Goal: Find specific page/section: Find specific page/section

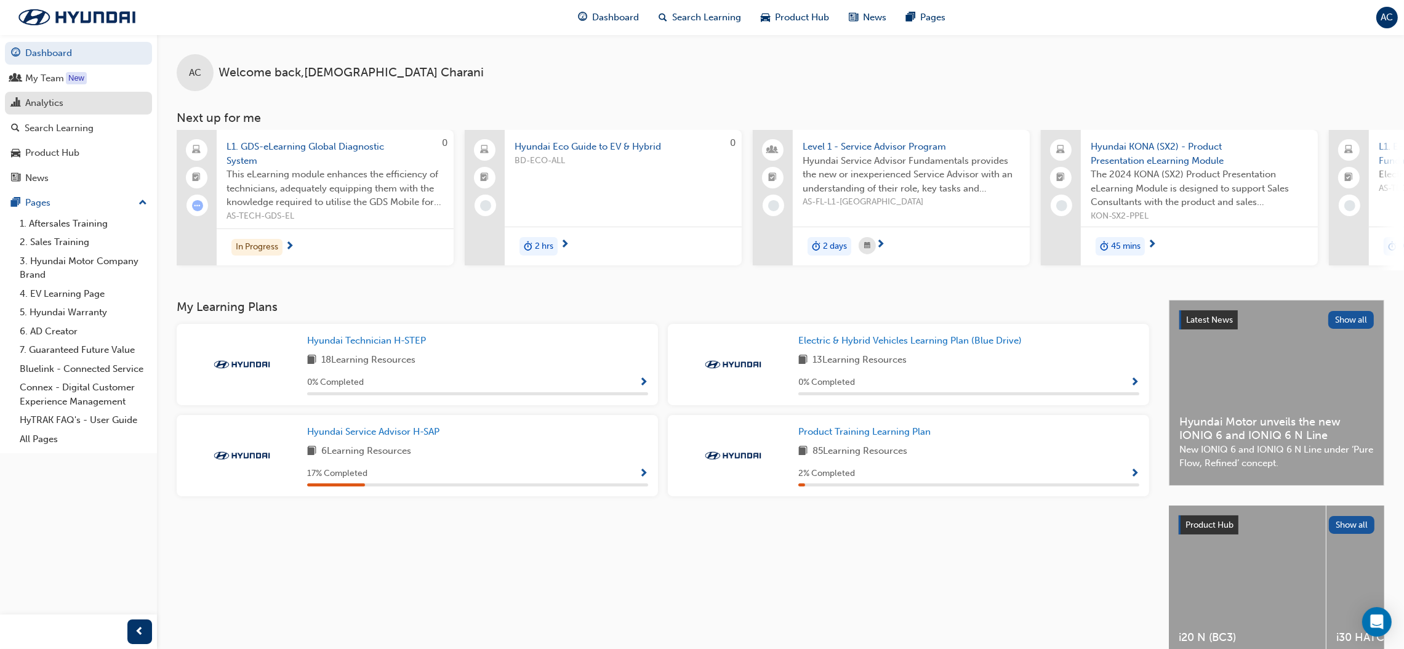
click at [39, 102] on div "Analytics" at bounding box center [44, 103] width 38 height 14
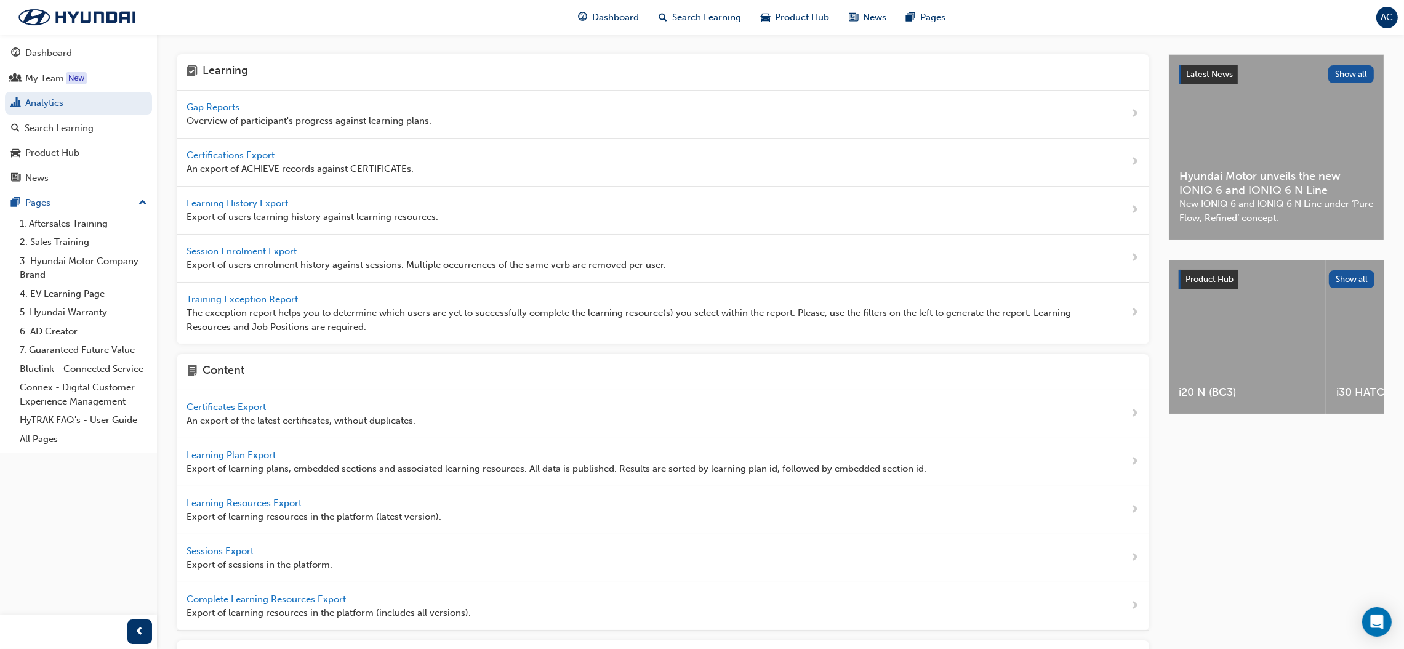
click at [226, 102] on span "Gap Reports" at bounding box center [213, 107] width 55 height 11
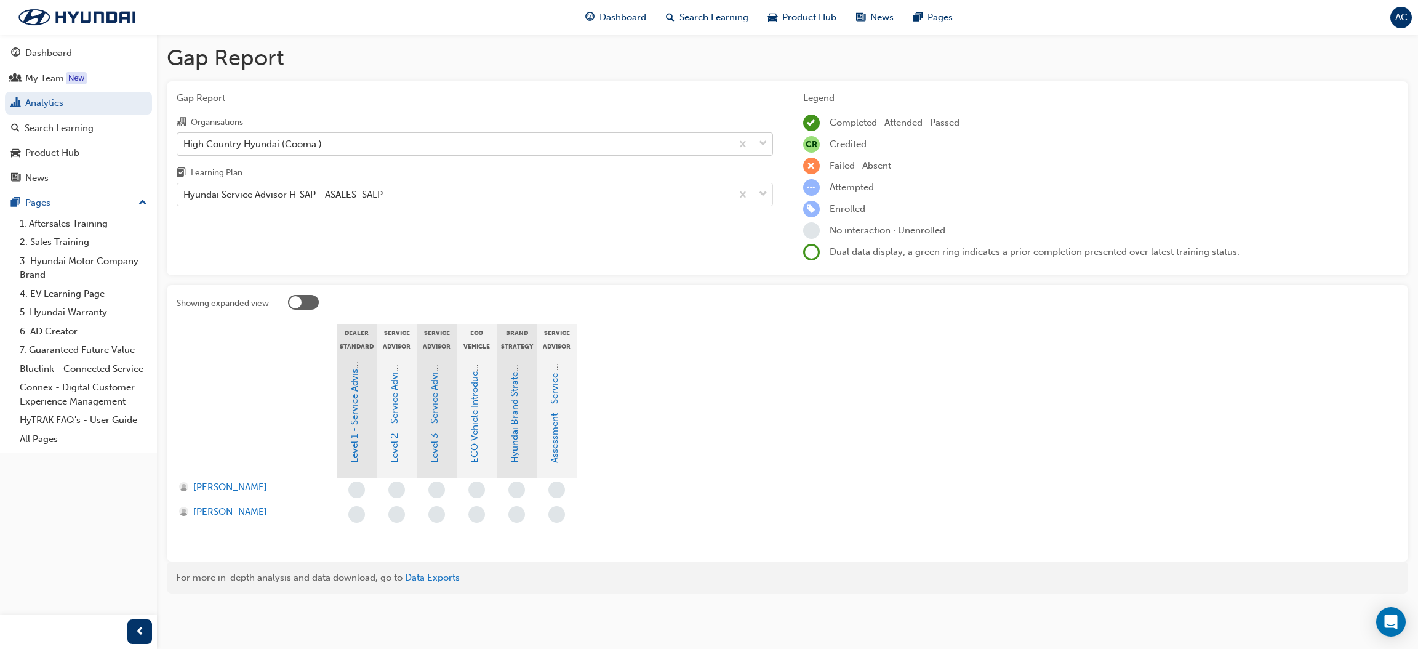
click at [457, 142] on div "High Country Hyundai (Cooma )" at bounding box center [454, 144] width 554 height 22
click at [185, 142] on input "Organisations High Country Hyundai (Cooma )" at bounding box center [183, 143] width 1 height 10
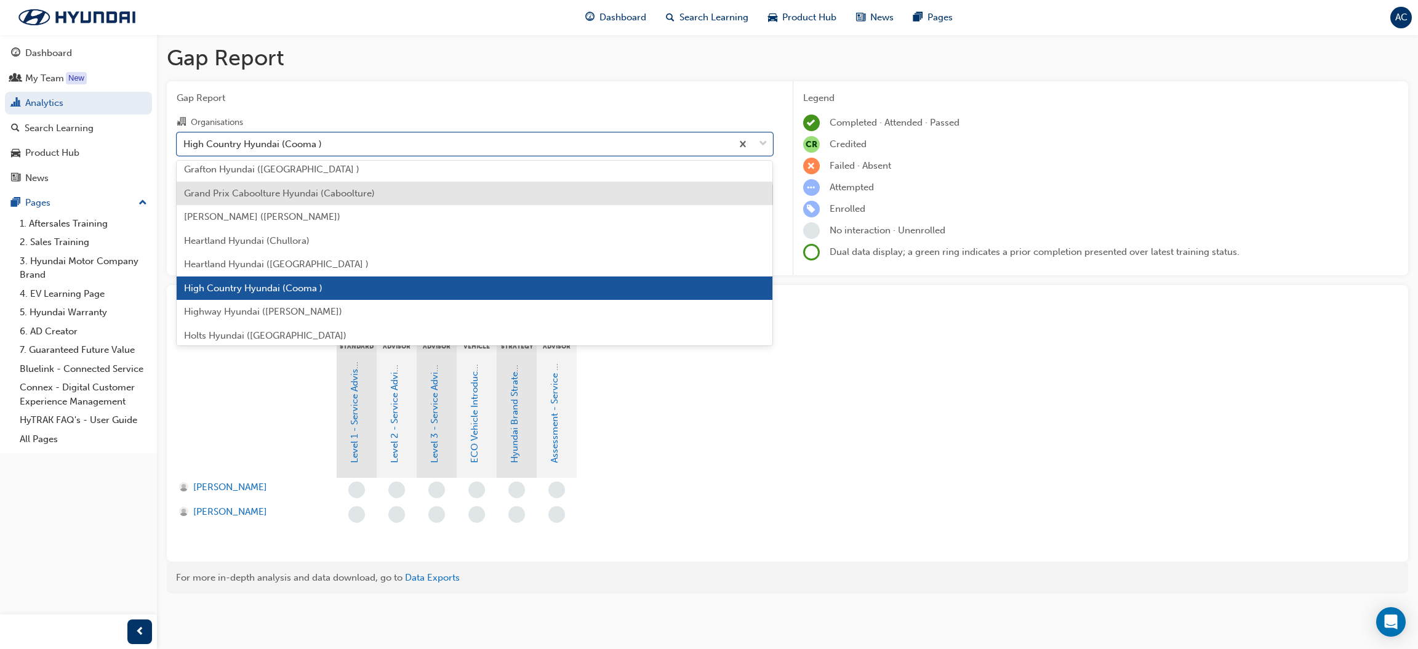
scroll to position [1381, 0]
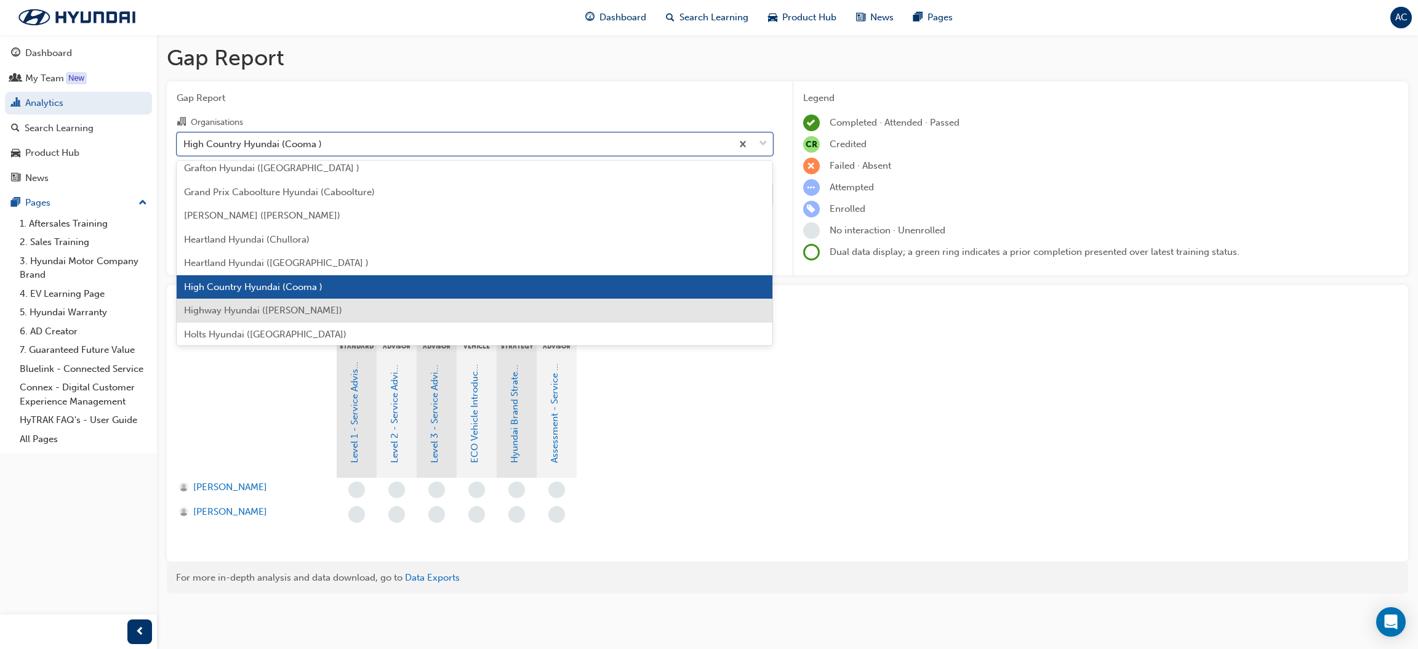
click at [402, 308] on div "Highway Hyundai ([PERSON_NAME])" at bounding box center [475, 310] width 596 height 24
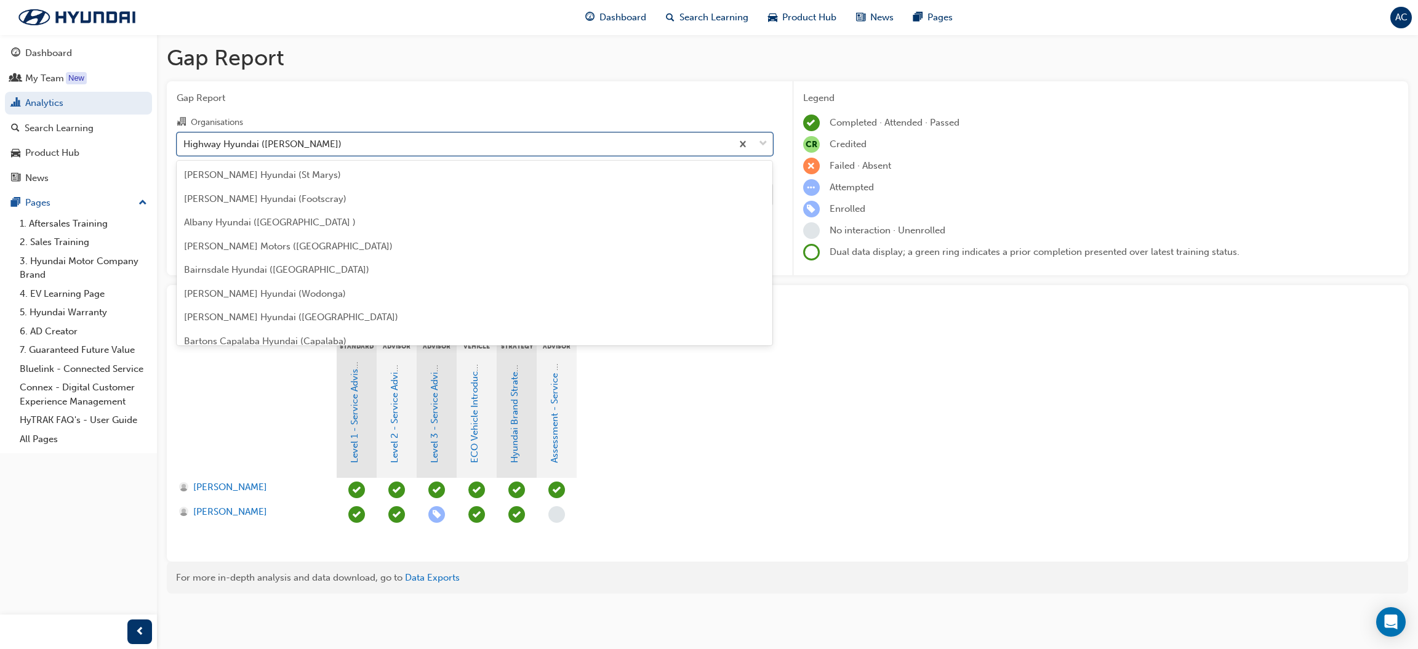
click at [431, 145] on div "Highway Hyundai ([PERSON_NAME])" at bounding box center [454, 144] width 554 height 22
click at [185, 145] on input "Organisations option Highway Hyundai ([PERSON_NAME]), selected. option Highway …" at bounding box center [183, 143] width 1 height 10
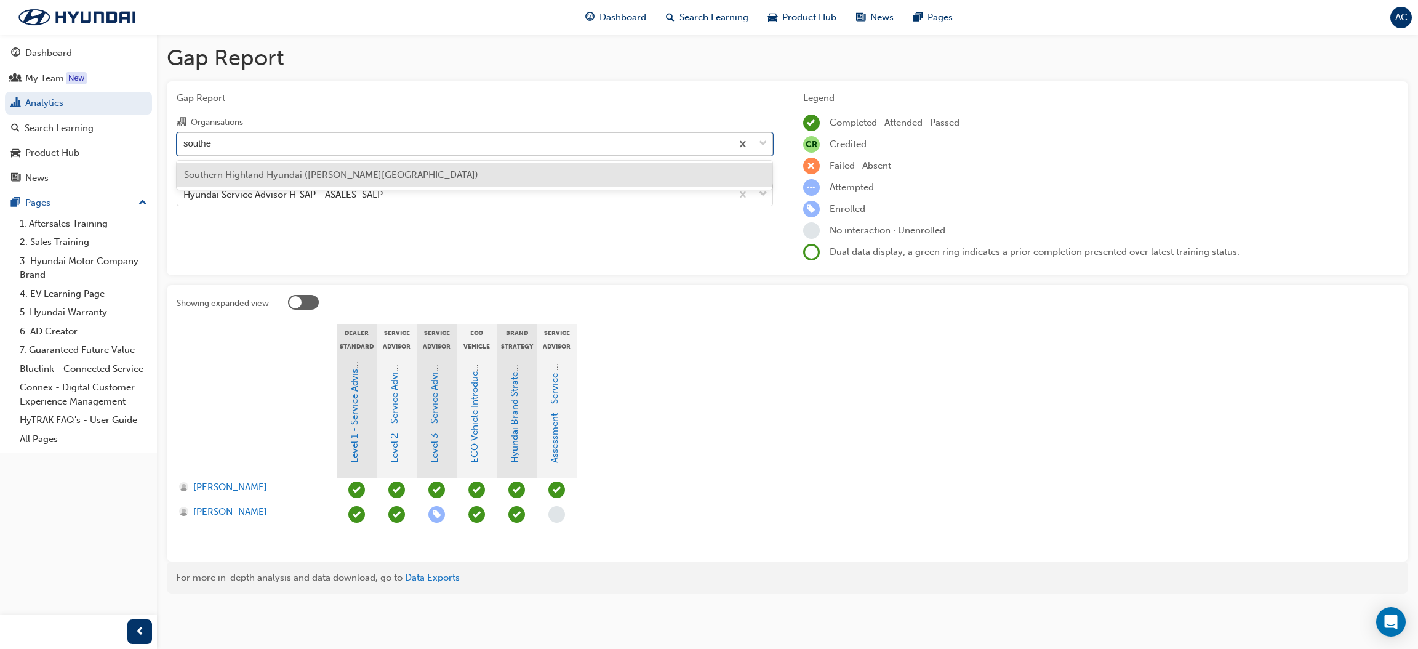
type input "[PERSON_NAME]"
click at [374, 175] on div "Southern Highland Hyundai ([PERSON_NAME][GEOGRAPHIC_DATA])" at bounding box center [475, 175] width 596 height 24
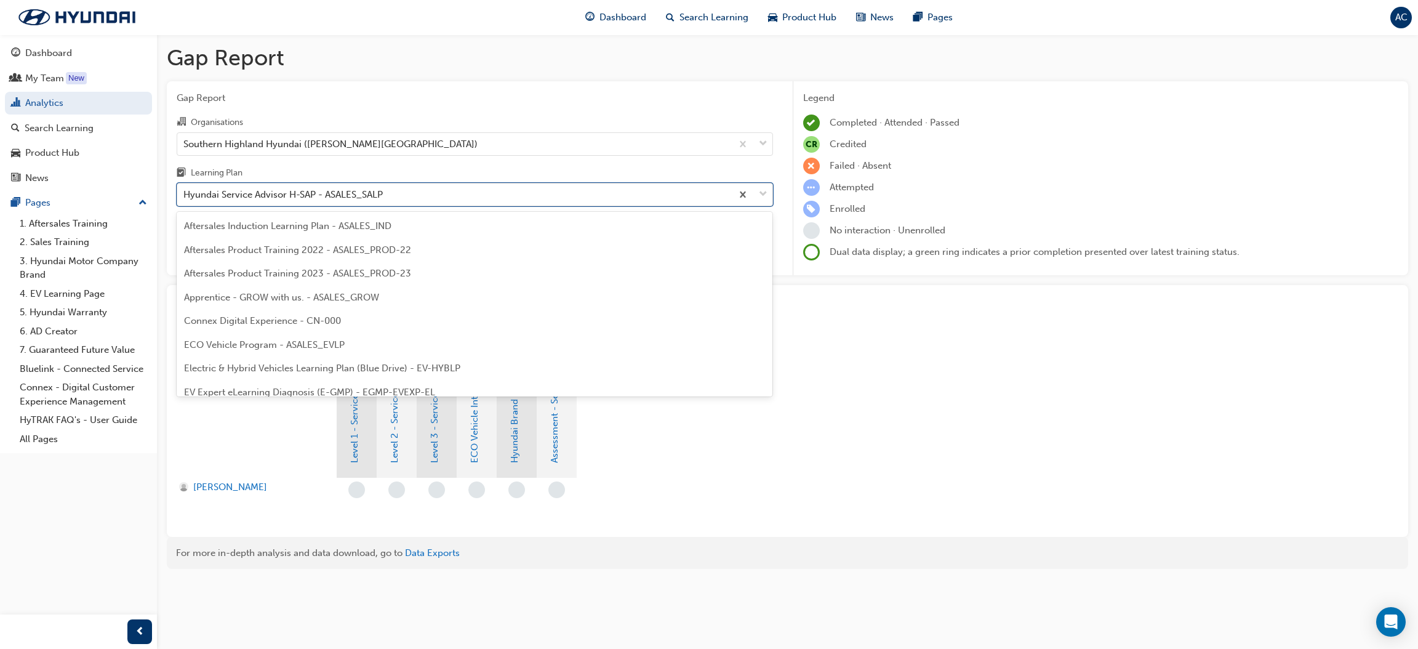
click at [444, 196] on div "Hyundai Service Advisor H-SAP - ASALES_SALP" at bounding box center [454, 195] width 554 height 22
click at [185, 196] on input "Learning Plan option Hyundai Service Advisor H-SAP - ASALES_SALP focused, 17 of…" at bounding box center [183, 194] width 1 height 10
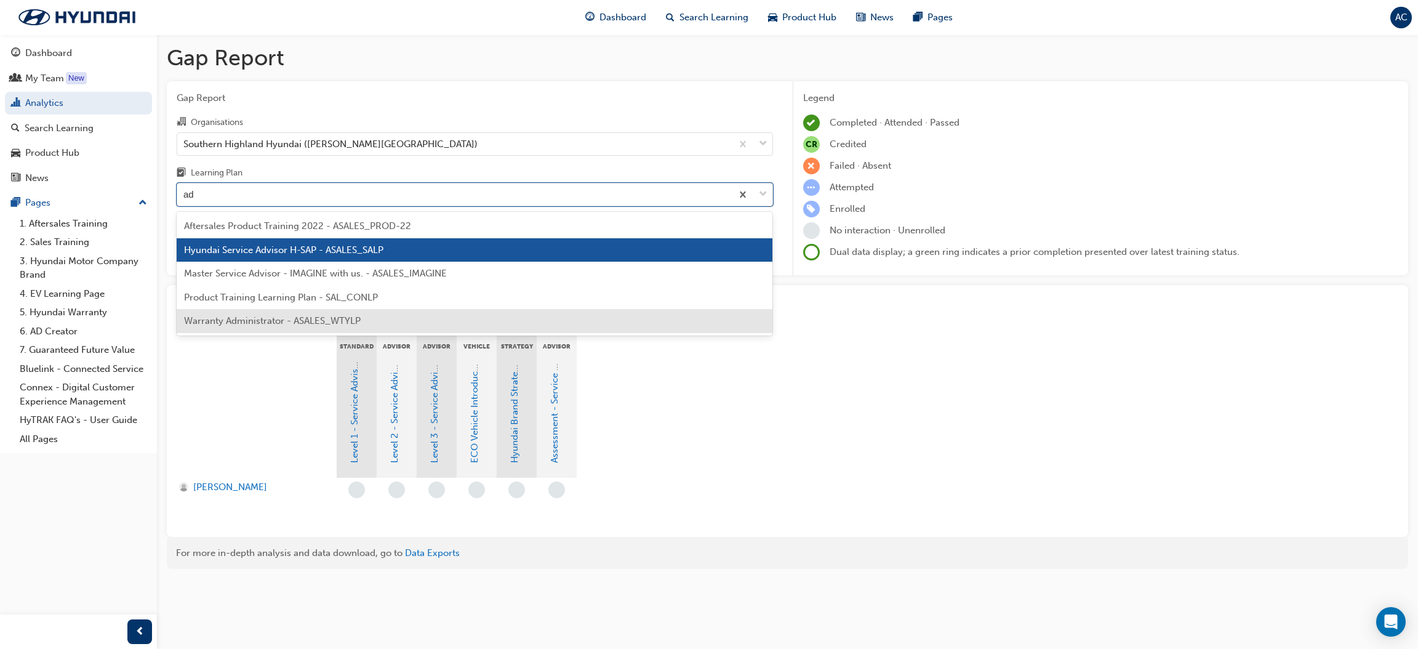
type input "ad"
